Goal: Check status: Check status

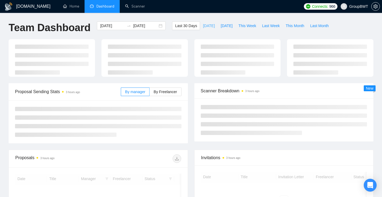
click at [207, 25] on span "[DATE]" at bounding box center [209, 26] width 12 height 6
type input "[DATE]"
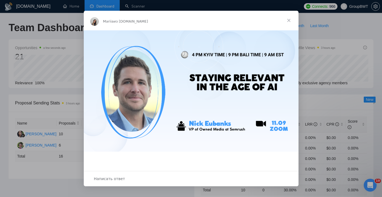
click at [291, 18] on span "Закрыть" at bounding box center [288, 20] width 19 height 19
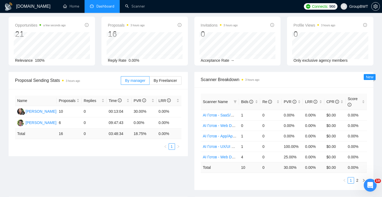
scroll to position [23, 0]
click at [173, 79] on span "By Freelancer" at bounding box center [165, 80] width 23 height 4
click at [150, 82] on input "By Freelancer" at bounding box center [150, 82] width 0 height 0
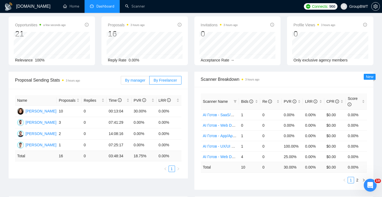
click at [143, 78] on span "By manager" at bounding box center [135, 80] width 20 height 4
click at [121, 82] on input "By manager" at bounding box center [121, 82] width 0 height 0
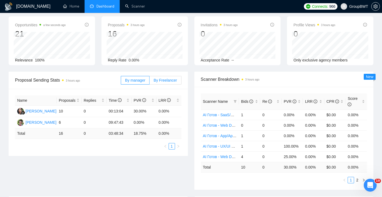
click at [170, 81] on span "By Freelancer" at bounding box center [165, 80] width 23 height 4
click at [150, 82] on input "By Freelancer" at bounding box center [150, 82] width 0 height 0
